Goal: Task Accomplishment & Management: Manage account settings

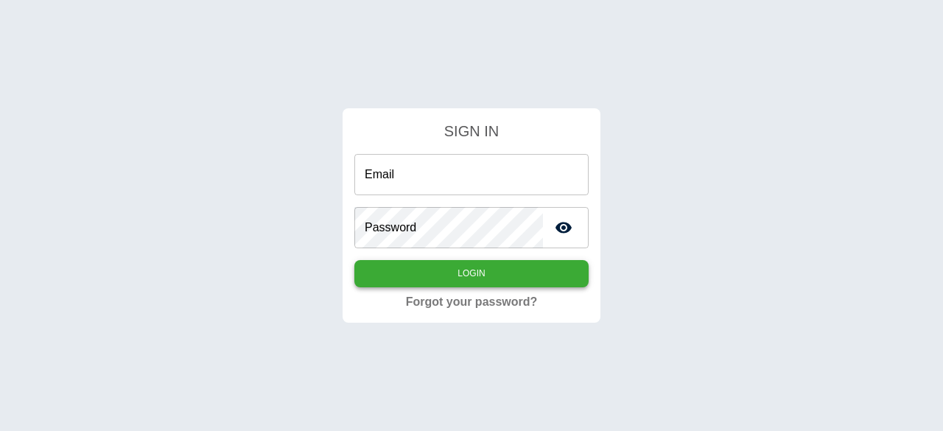
type input "**********"
click at [508, 274] on button "Login" at bounding box center [471, 273] width 234 height 27
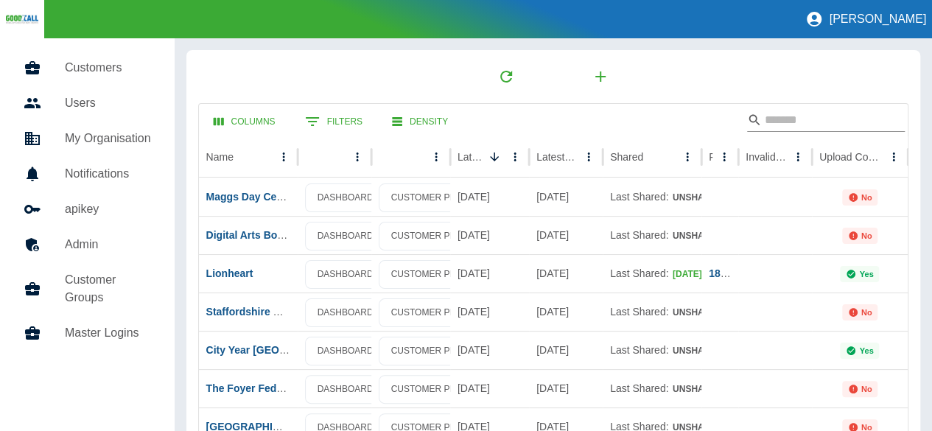
click at [830, 116] on input "Search" at bounding box center [824, 120] width 118 height 24
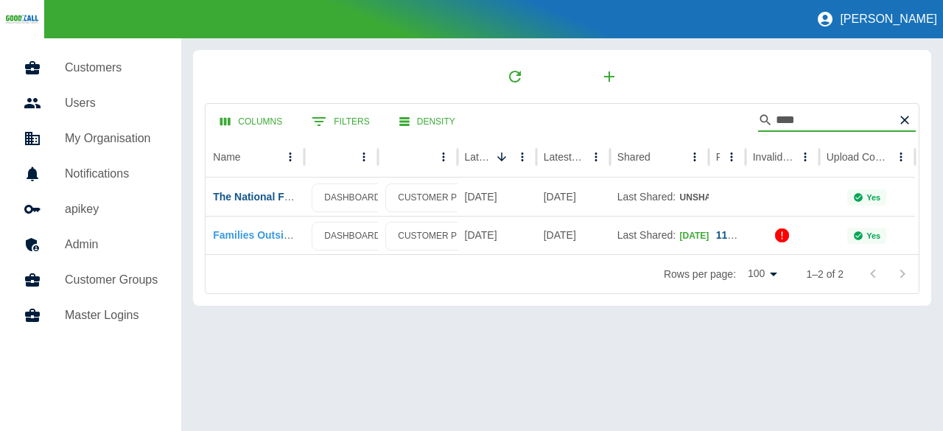
type input "****"
click at [259, 235] on link "Families Outside Support" at bounding box center [275, 235] width 125 height 12
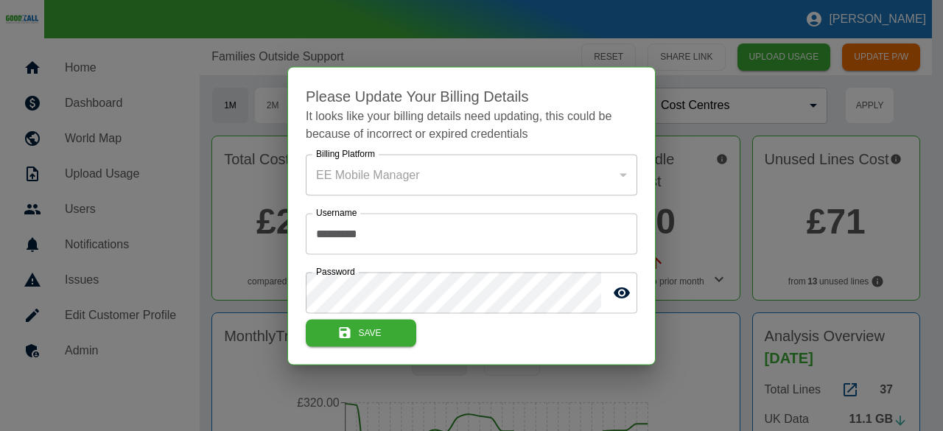
click at [619, 169] on div "EE Mobile Manager" at bounding box center [472, 174] width 332 height 41
click at [619, 290] on icon "toggle password visibility" at bounding box center [622, 293] width 18 height 18
click at [625, 292] on icon "toggle password visibility" at bounding box center [622, 293] width 18 height 18
click at [352, 335] on icon "submit" at bounding box center [345, 333] width 15 height 15
click at [367, 332] on button "Save" at bounding box center [361, 332] width 111 height 27
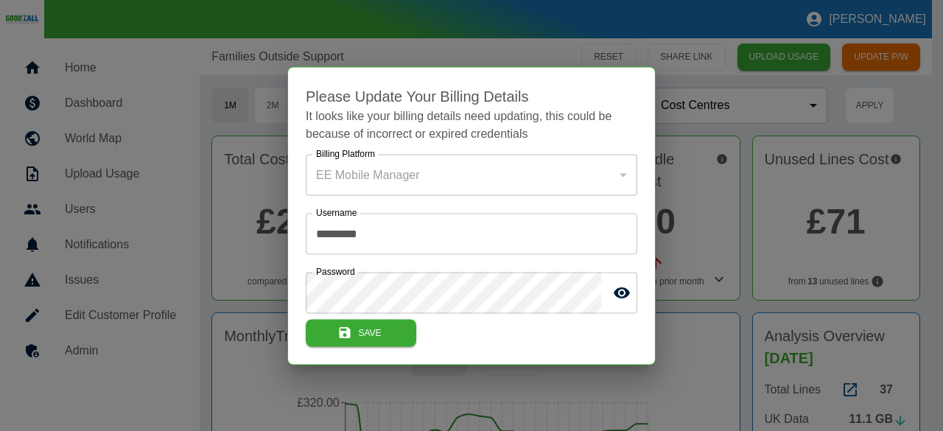
click at [752, 195] on div at bounding box center [471, 215] width 943 height 431
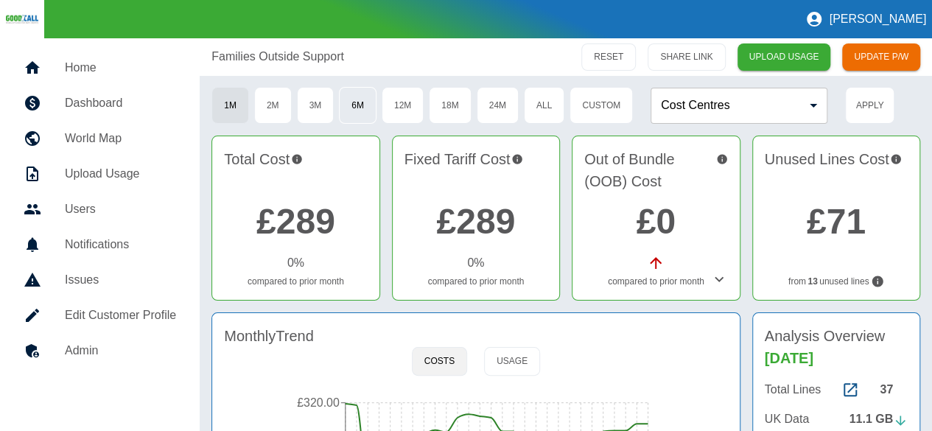
click at [358, 104] on button "6M" at bounding box center [358, 105] width 38 height 37
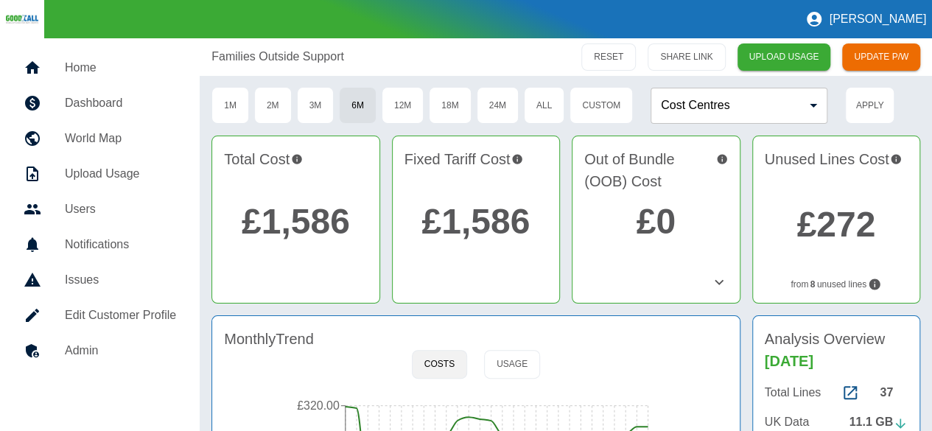
click at [325, 217] on link "£1,586" at bounding box center [296, 221] width 108 height 39
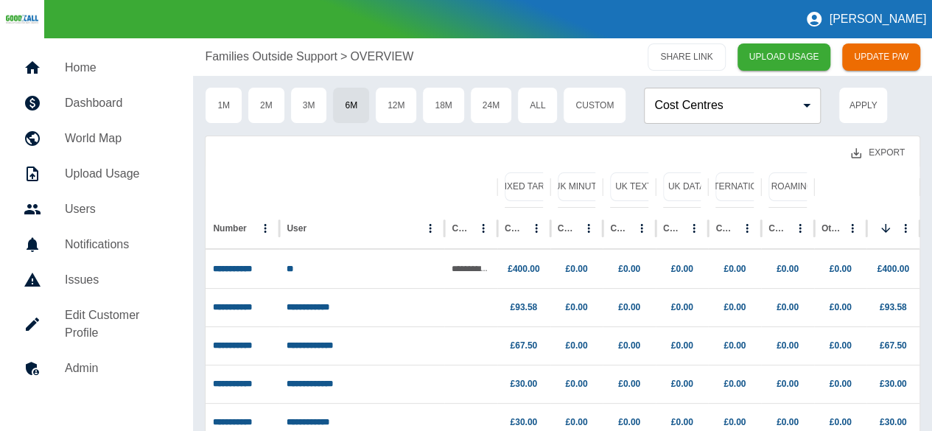
click at [898, 153] on button "Export" at bounding box center [877, 152] width 77 height 27
click at [855, 213] on li "Download as EXCEL" at bounding box center [849, 212] width 133 height 27
click at [234, 111] on button "1M" at bounding box center [224, 105] width 38 height 37
click at [876, 154] on button "Export" at bounding box center [877, 152] width 77 height 27
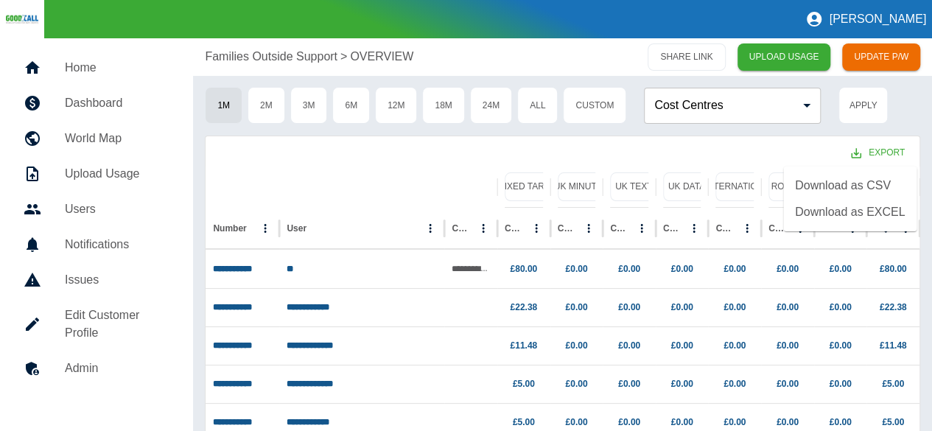
click at [852, 206] on li "Download as EXCEL" at bounding box center [849, 212] width 133 height 27
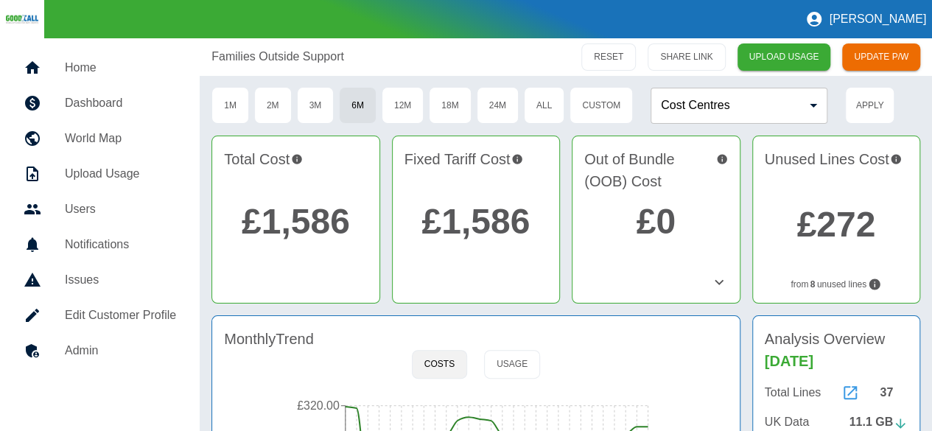
click at [847, 391] on icon at bounding box center [851, 393] width 18 height 18
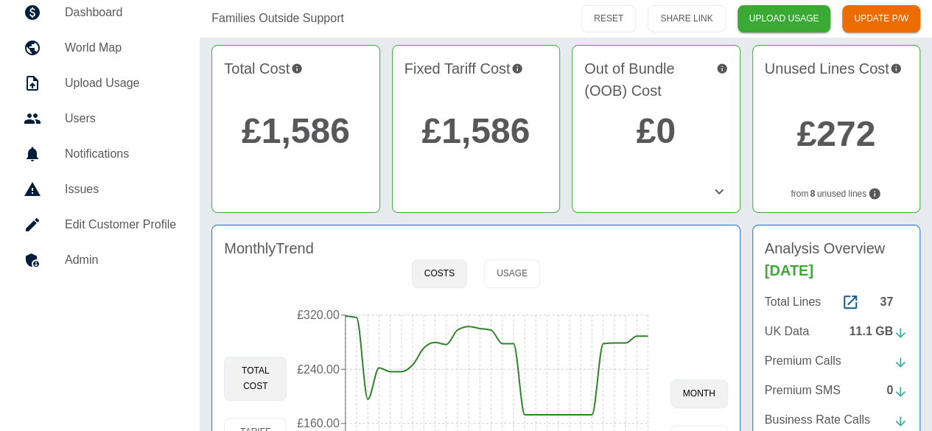
scroll to position [298, 0]
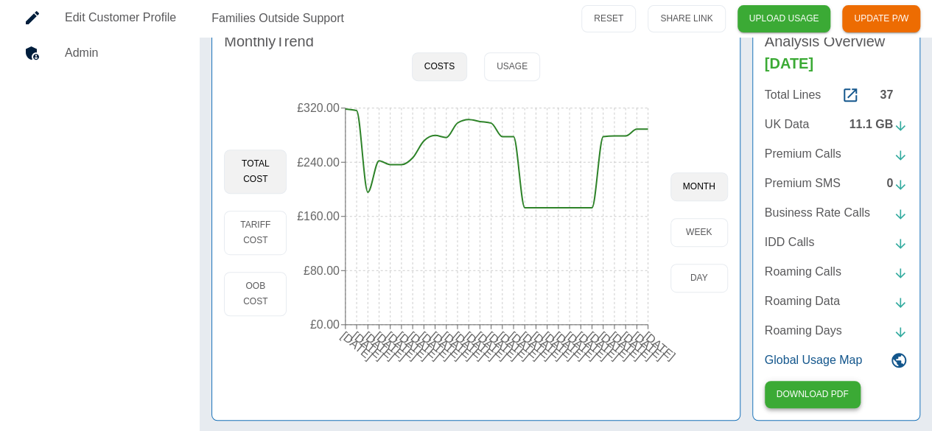
click at [837, 388] on button "Download PDF" at bounding box center [813, 394] width 96 height 27
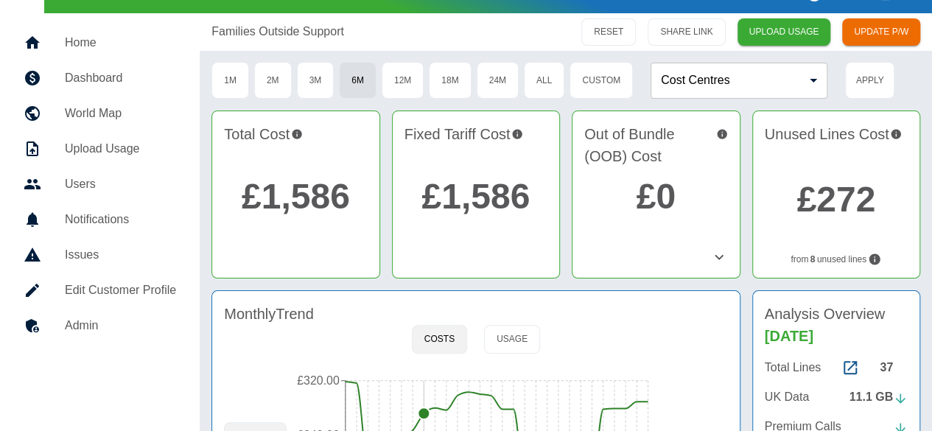
scroll to position [0, 0]
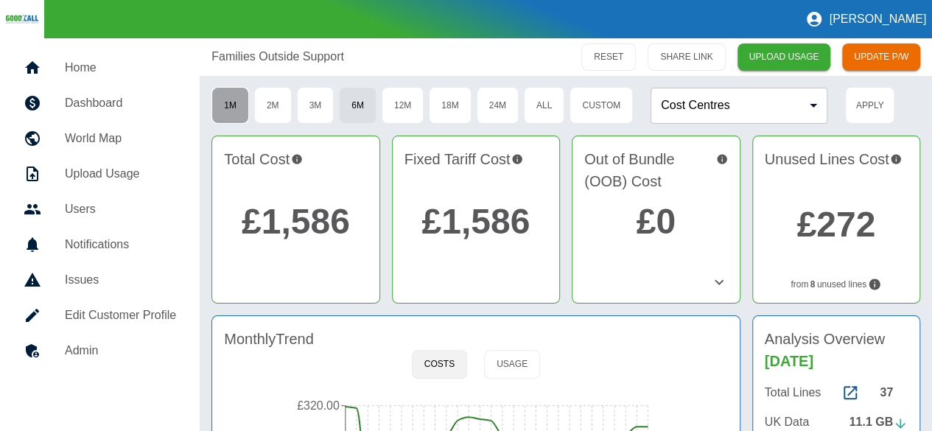
click at [238, 111] on button "1M" at bounding box center [230, 105] width 38 height 37
